Goal: Transaction & Acquisition: Purchase product/service

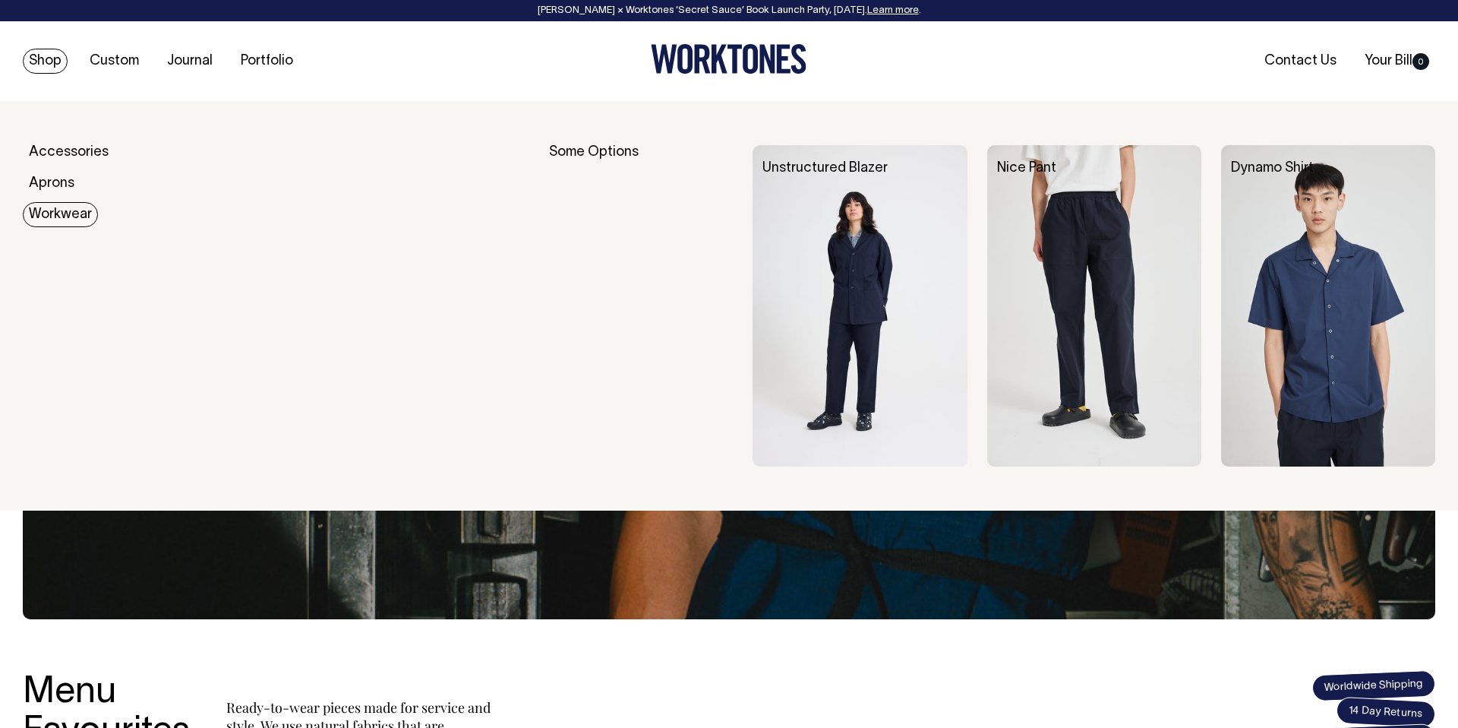
click at [74, 216] on link "Workwear" at bounding box center [60, 214] width 75 height 25
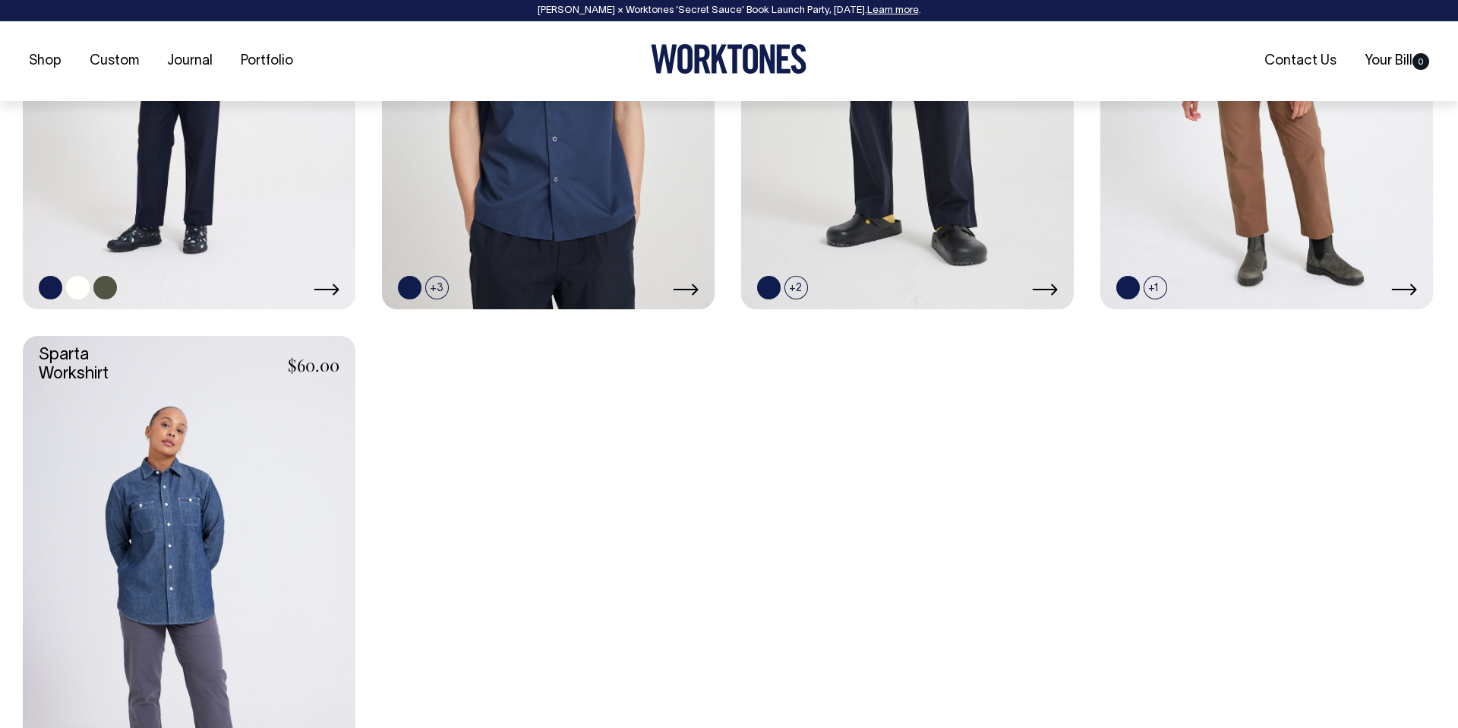
click at [192, 169] on link at bounding box center [189, 59] width 333 height 499
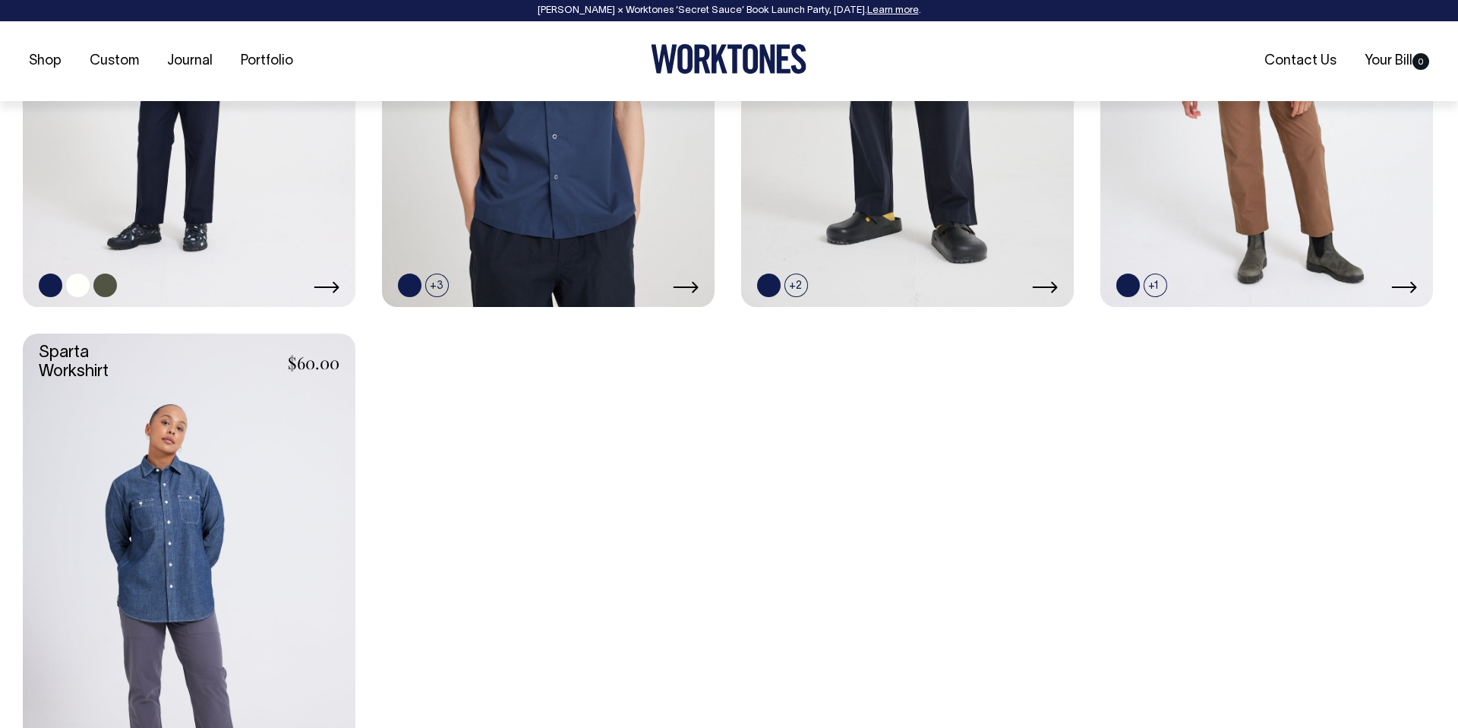
scroll to position [949, 0]
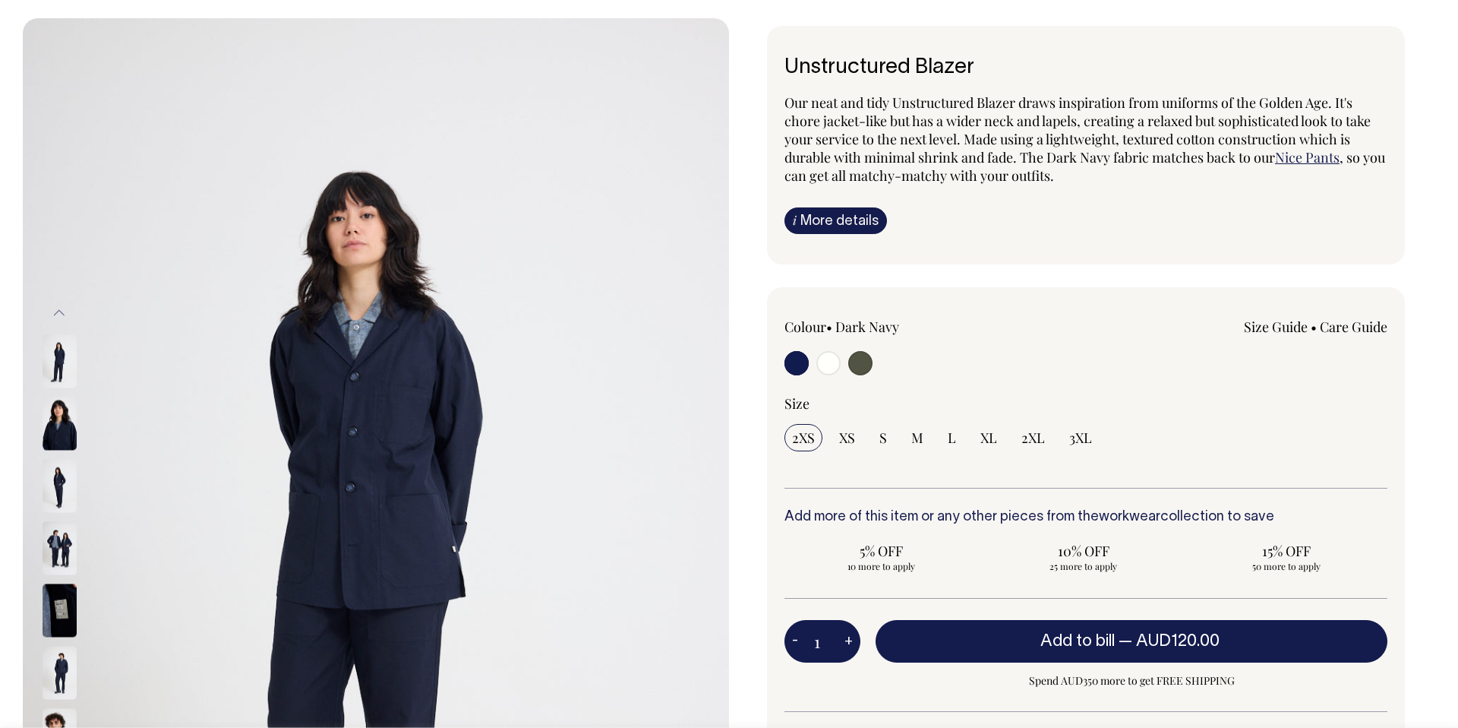
scroll to position [82, 0]
click at [819, 226] on link "i More details" at bounding box center [836, 221] width 103 height 27
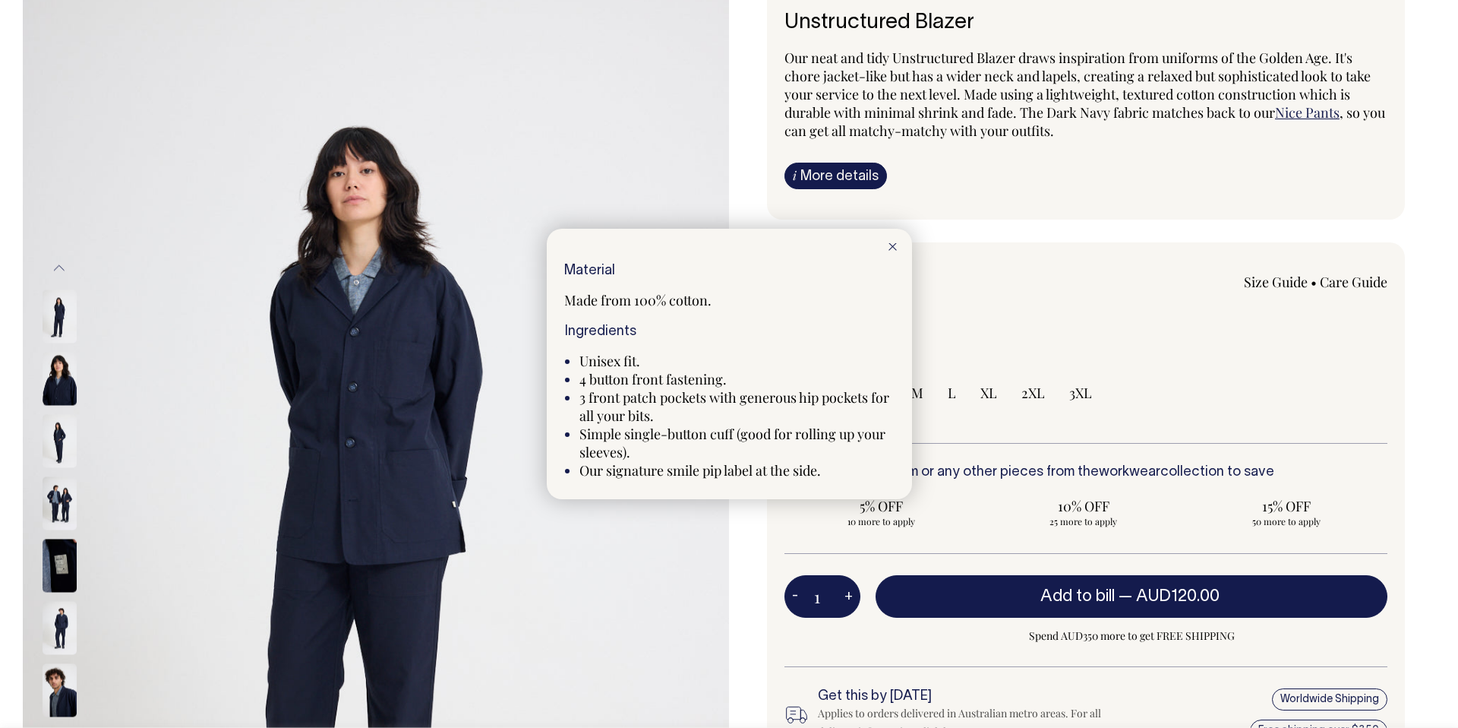
scroll to position [128, 0]
click at [898, 247] on div at bounding box center [892, 245] width 39 height 33
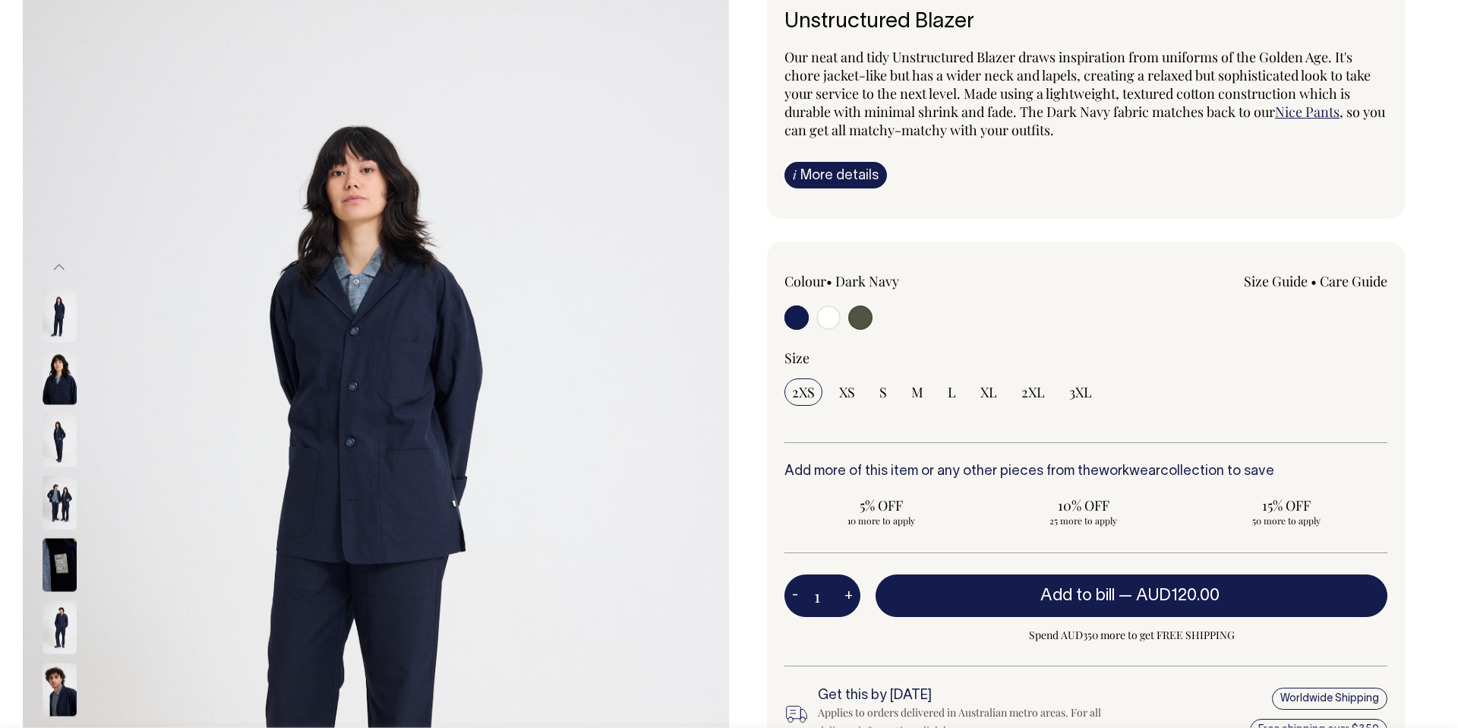
click at [55, 450] on img at bounding box center [60, 440] width 34 height 53
